Goal: Information Seeking & Learning: Learn about a topic

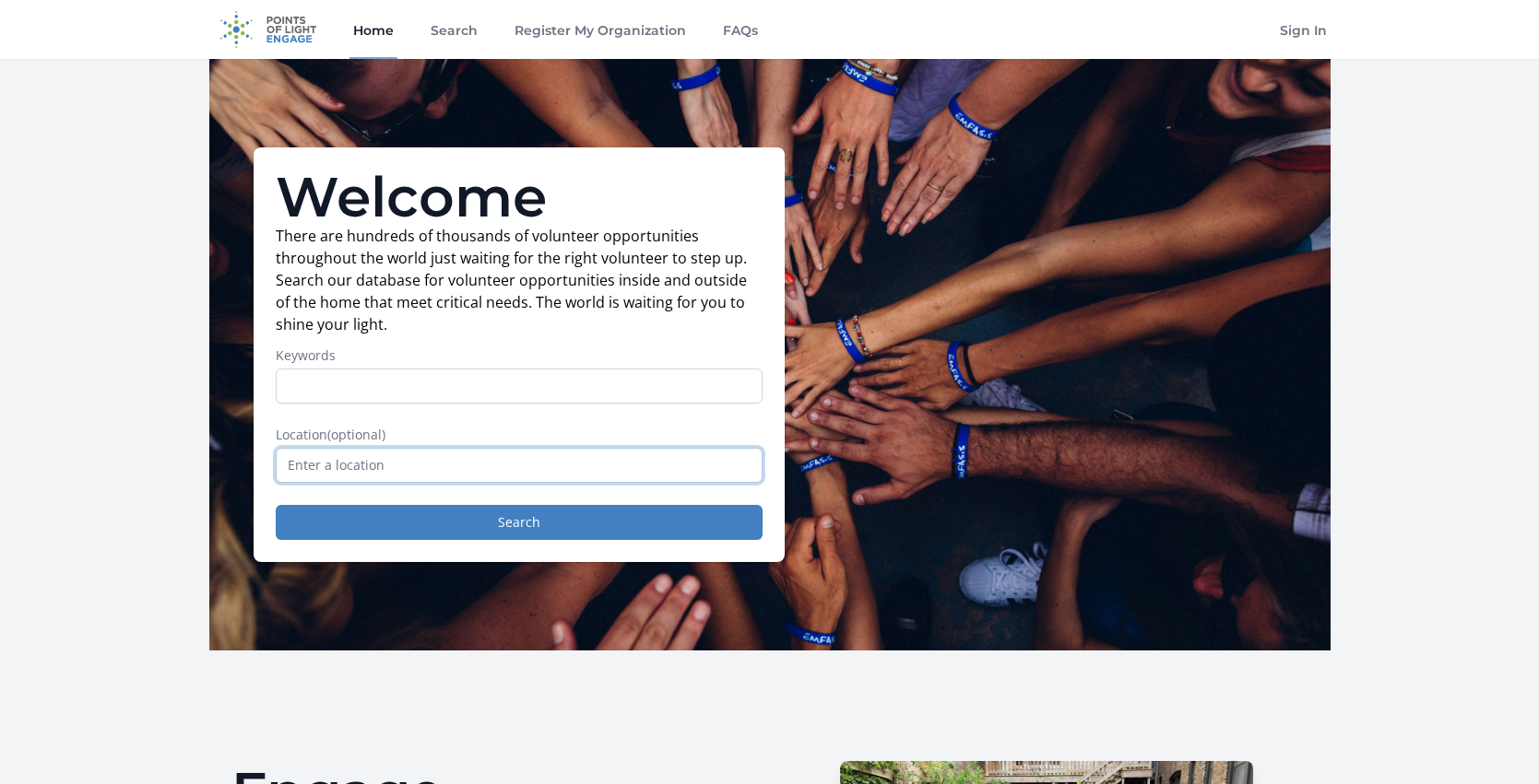
click at [402, 473] on input "text" at bounding box center [520, 466] width 487 height 35
click at [416, 536] on button "Search" at bounding box center [520, 523] width 487 height 35
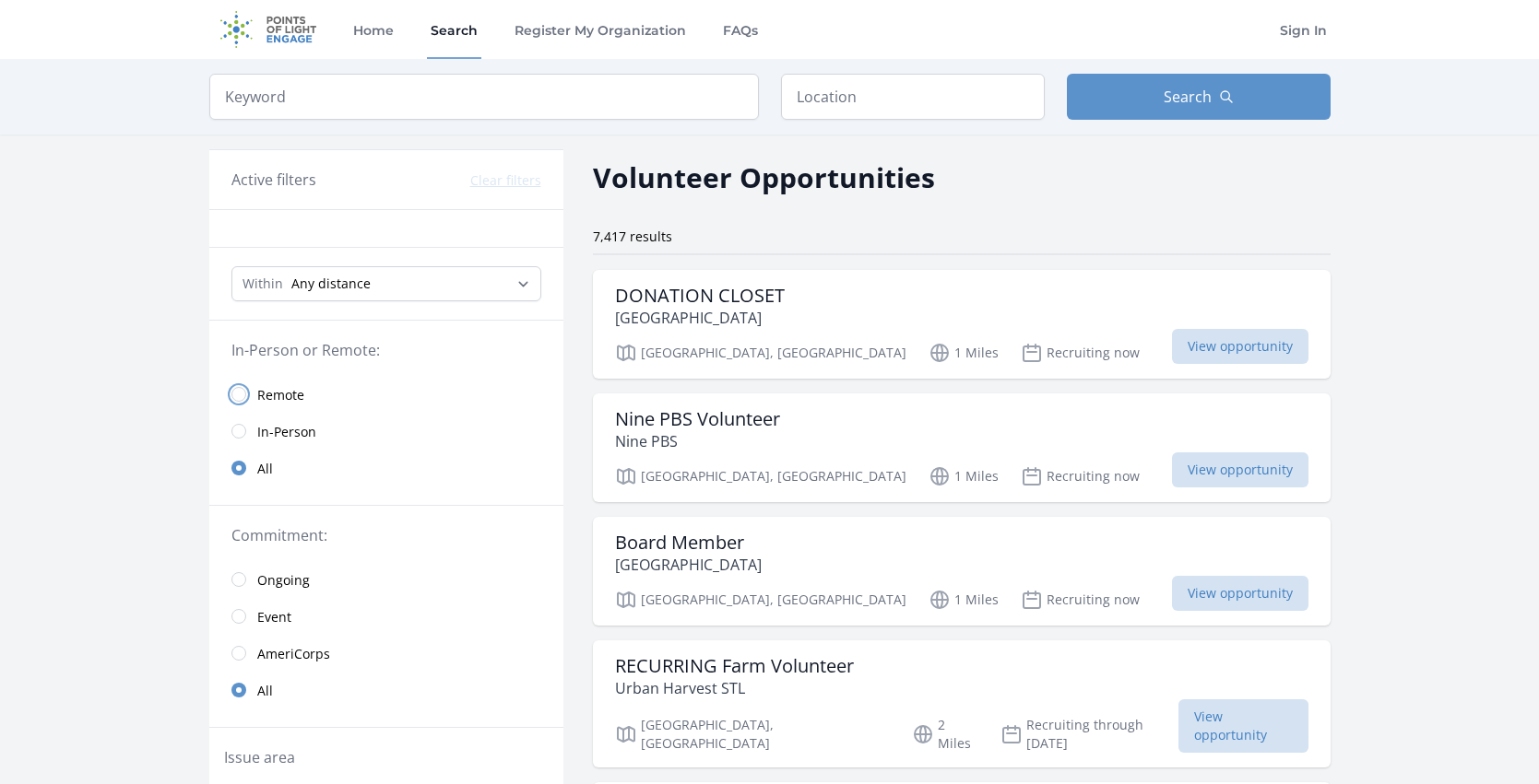
click at [235, 396] on input "radio" at bounding box center [239, 394] width 15 height 15
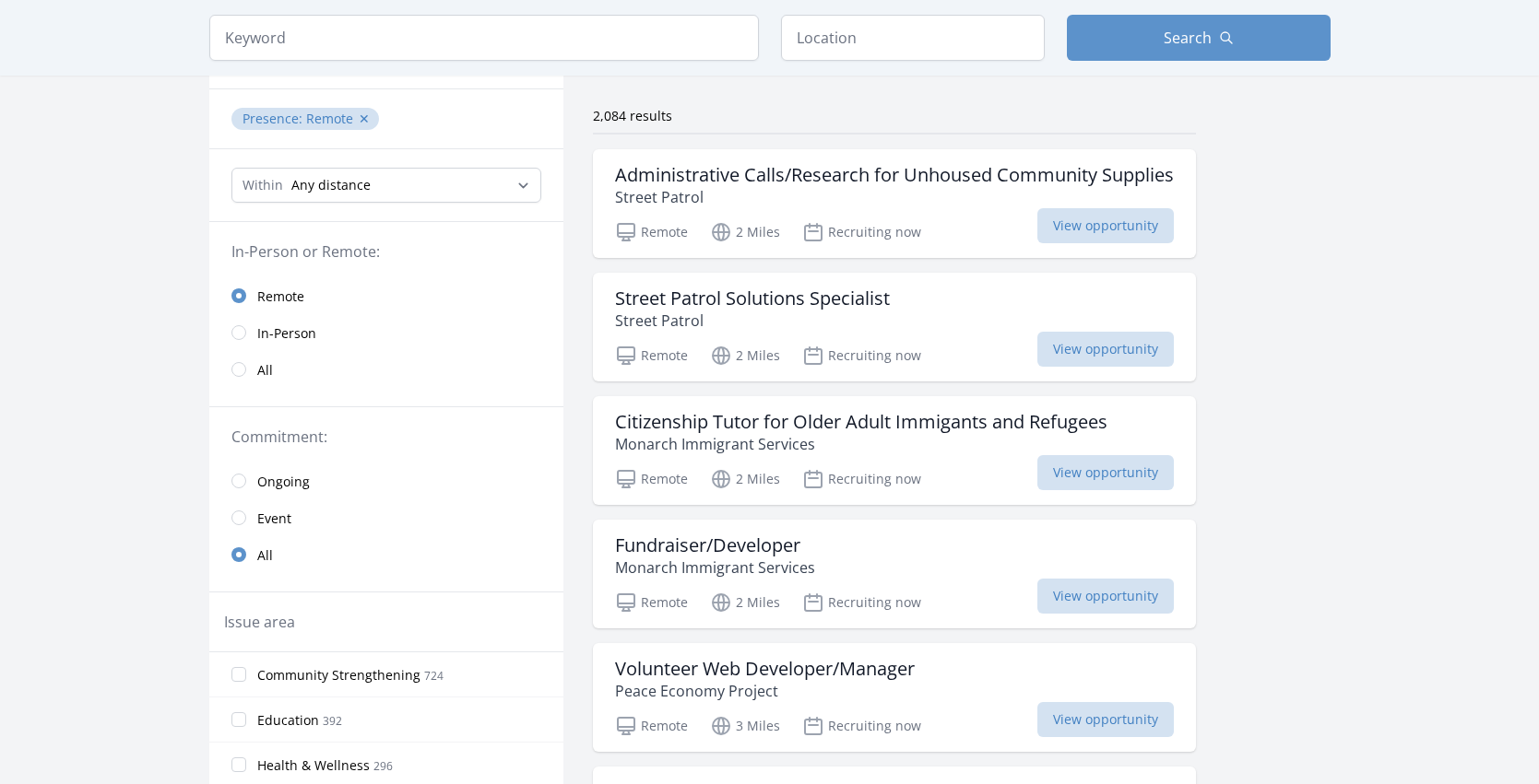
scroll to position [136, 0]
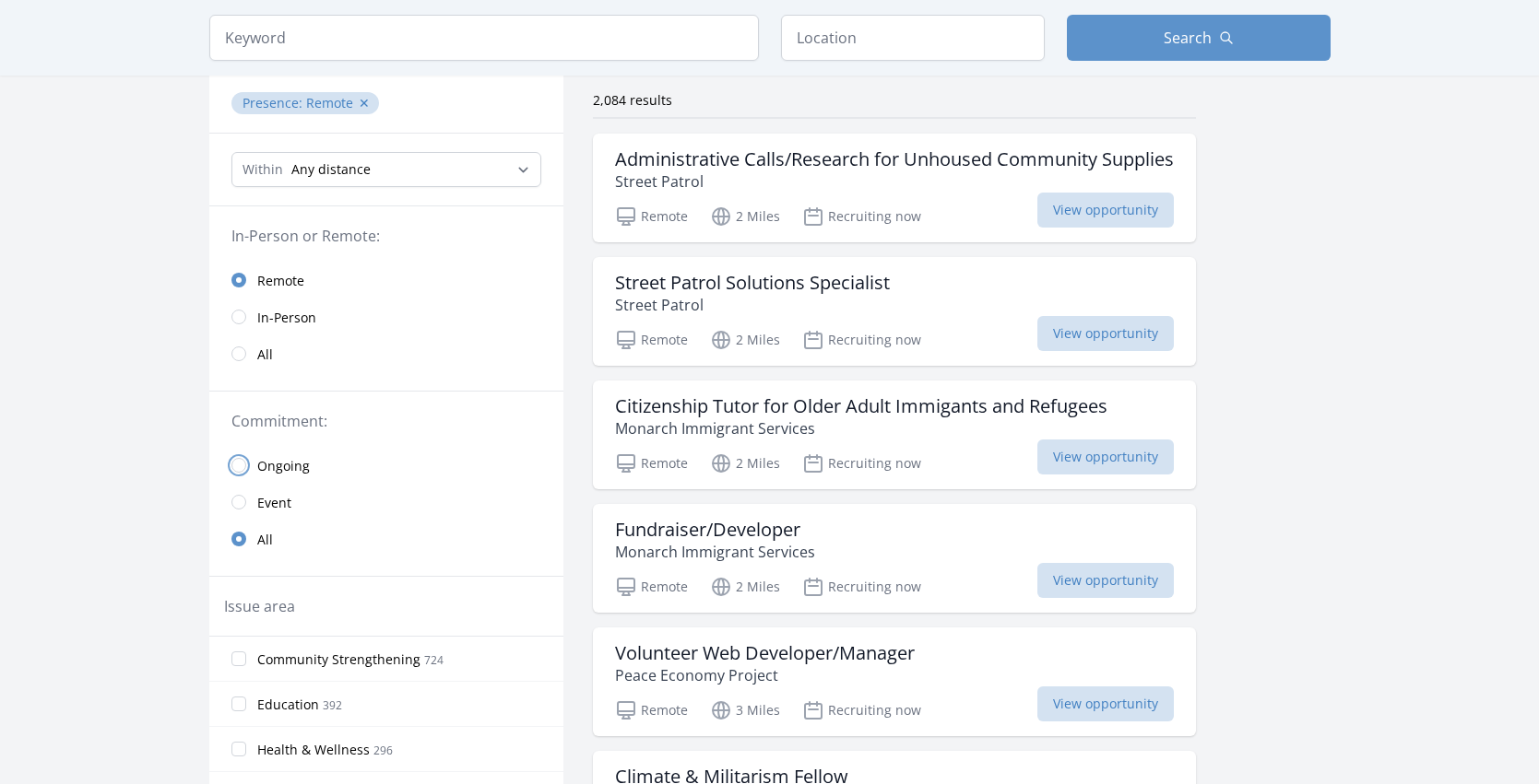
click at [233, 466] on input "radio" at bounding box center [239, 465] width 15 height 15
